Goal: Transaction & Acquisition: Obtain resource

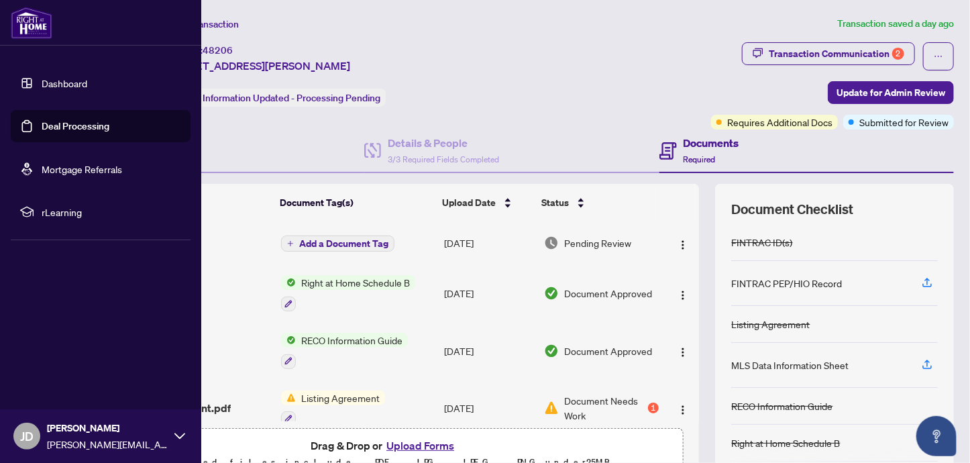
click at [42, 121] on link "Deal Processing" at bounding box center [76, 126] width 68 height 12
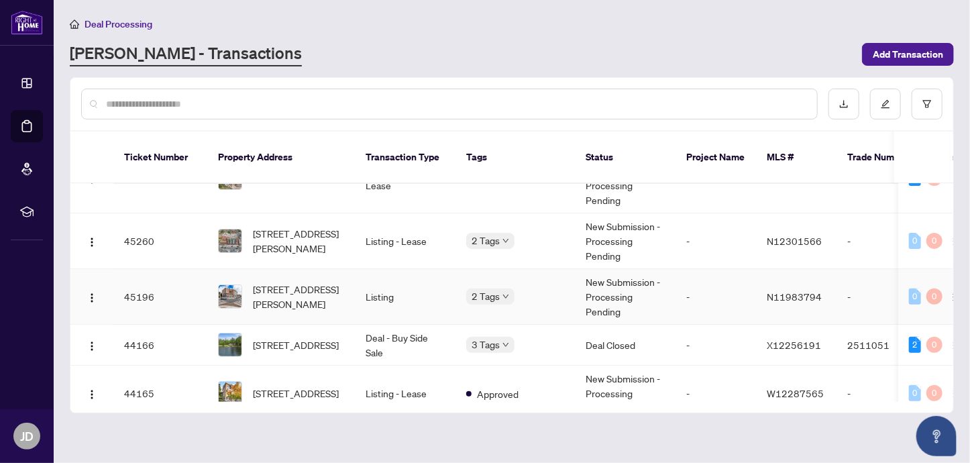
scroll to position [238, 0]
click at [307, 337] on span "[STREET_ADDRESS]" at bounding box center [296, 344] width 86 height 15
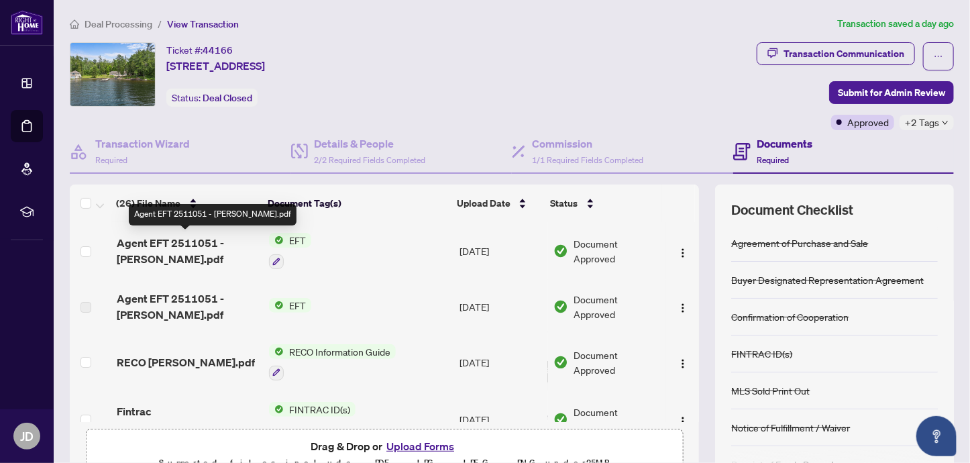
click at [150, 242] on span "Agent EFT 2511051 - [PERSON_NAME].pdf" at bounding box center [188, 251] width 142 height 32
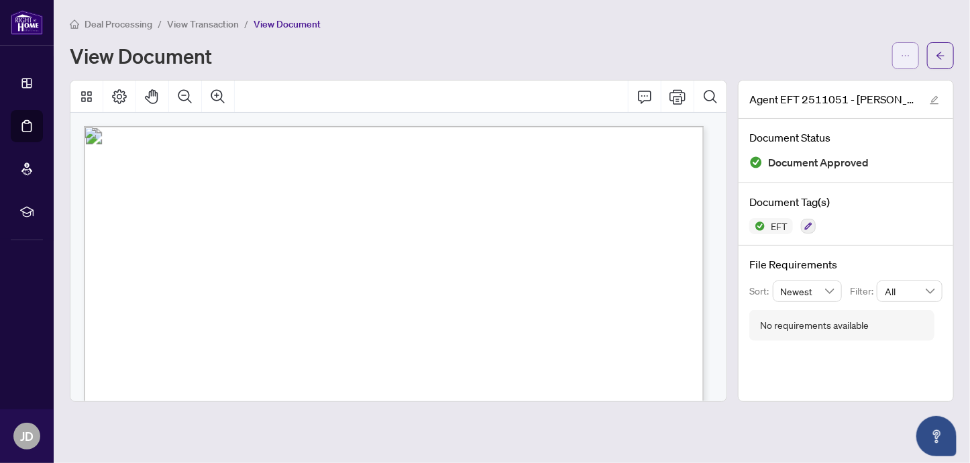
click at [910, 54] on icon "ellipsis" at bounding box center [905, 55] width 9 height 9
click at [843, 83] on span "Download" at bounding box center [857, 84] width 102 height 15
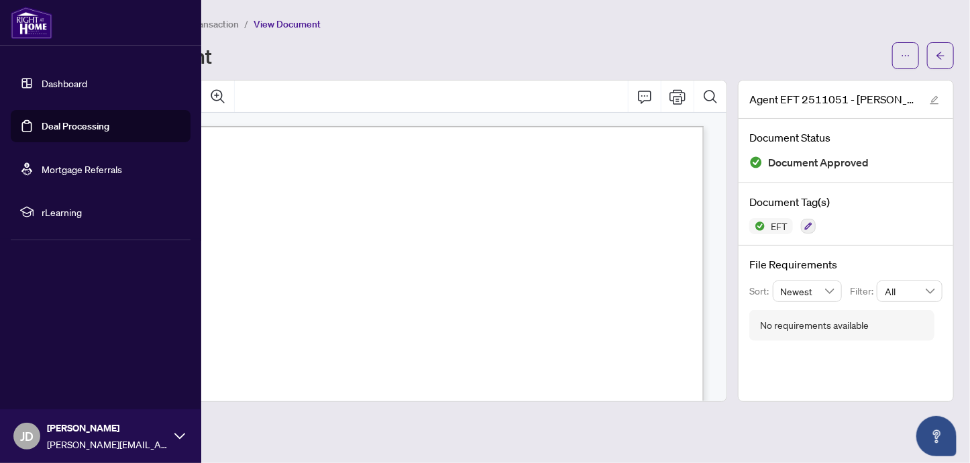
click at [42, 127] on link "Deal Processing" at bounding box center [76, 126] width 68 height 12
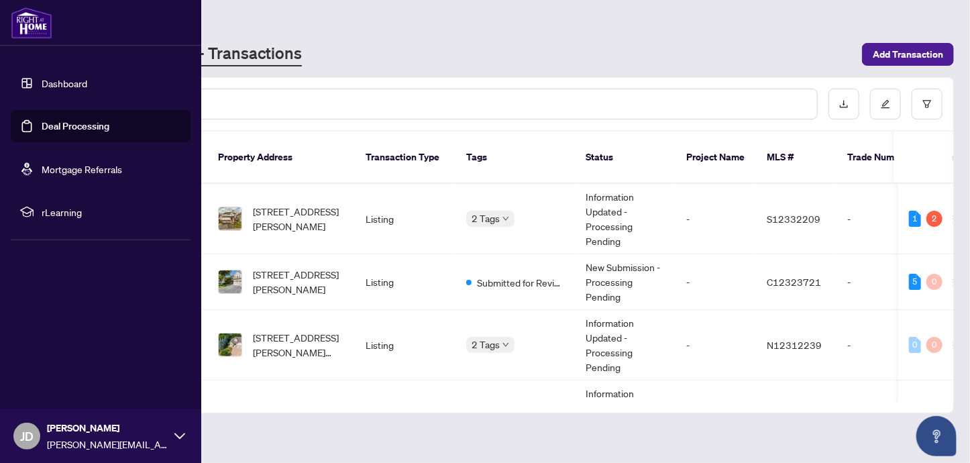
click at [42, 127] on link "Deal Processing" at bounding box center [76, 126] width 68 height 12
click at [24, 127] on li "Deal Processing" at bounding box center [101, 126] width 180 height 32
click at [42, 127] on link "Deal Processing" at bounding box center [76, 126] width 68 height 12
